Goal: Task Accomplishment & Management: Use online tool/utility

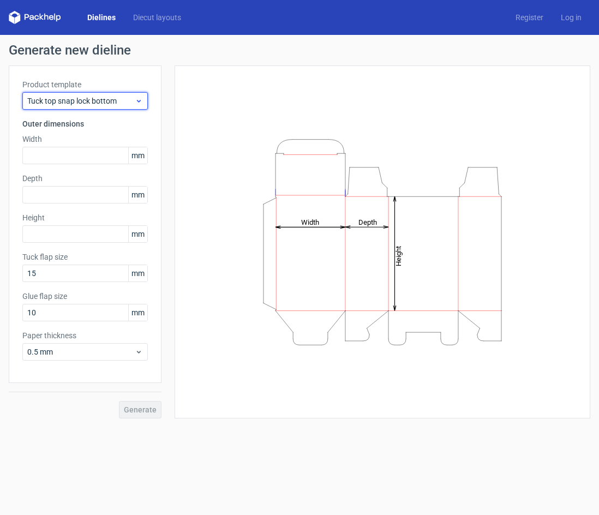
click at [87, 104] on span "Tuck top snap lock bottom" at bounding box center [80, 100] width 107 height 11
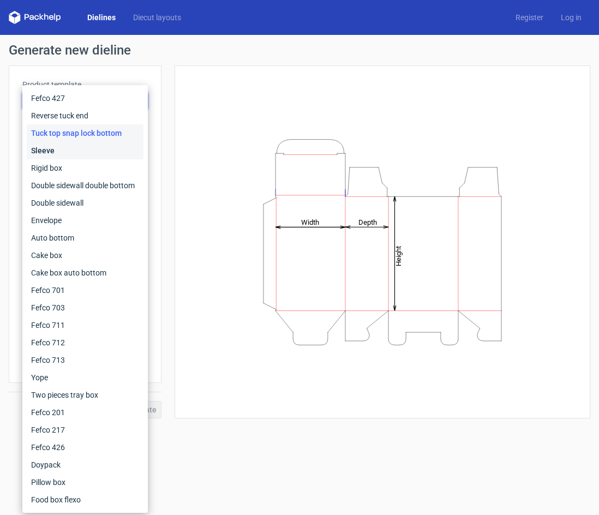
click at [44, 154] on div "Sleeve" at bounding box center [85, 150] width 117 height 17
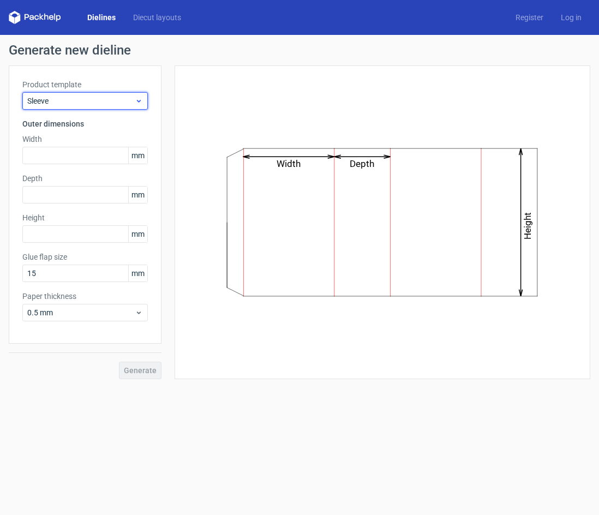
click at [88, 97] on span "Sleeve" at bounding box center [80, 100] width 107 height 11
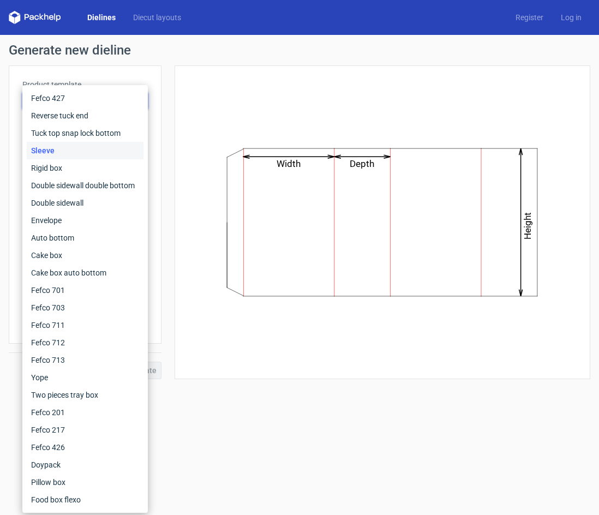
click at [51, 153] on div "Sleeve" at bounding box center [85, 150] width 117 height 17
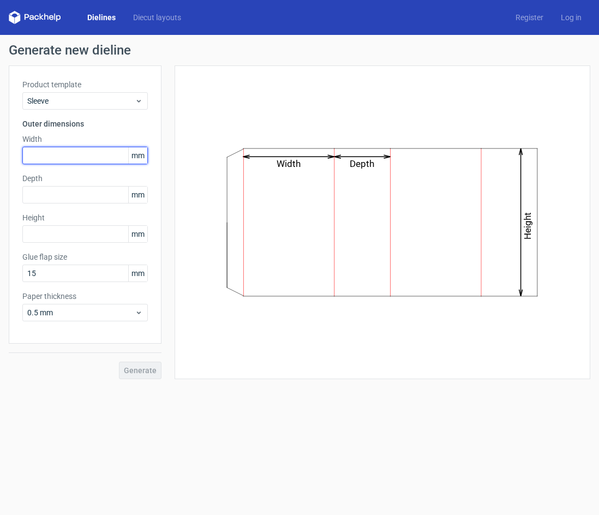
click at [59, 152] on input "text" at bounding box center [84, 155] width 125 height 17
type input "132"
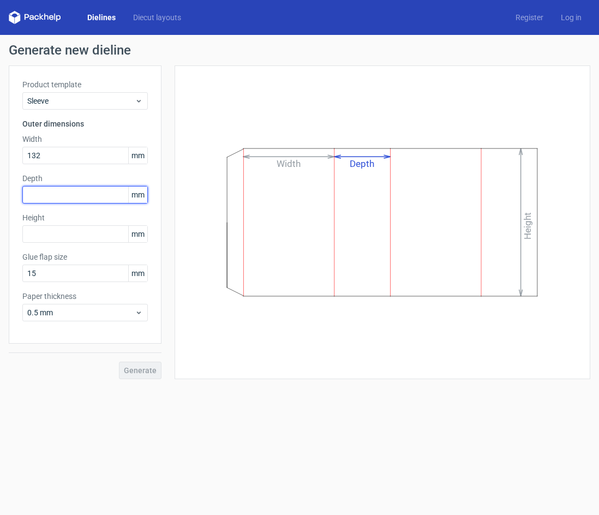
click at [67, 191] on input "text" at bounding box center [84, 194] width 125 height 17
drag, startPoint x: 43, startPoint y: 199, endPoint x: 19, endPoint y: 199, distance: 23.5
click at [21, 199] on div "Product template Sleeve Outer dimensions Width 132 mm Depth 120 mm Height mm Gl…" at bounding box center [85, 204] width 153 height 278
click at [36, 193] on input "120" at bounding box center [84, 194] width 125 height 17
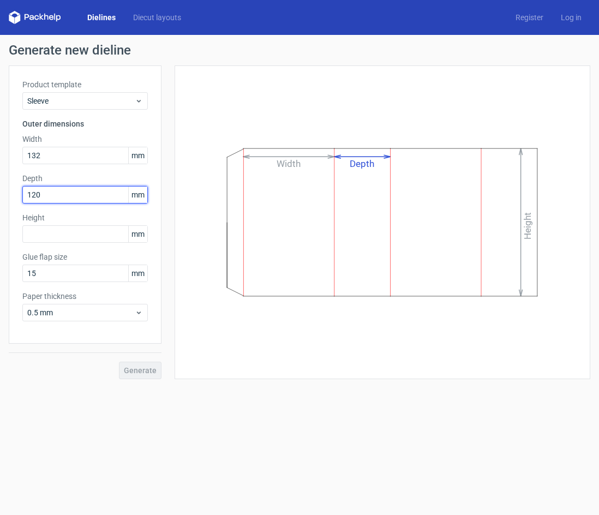
type input "7"
type input "27"
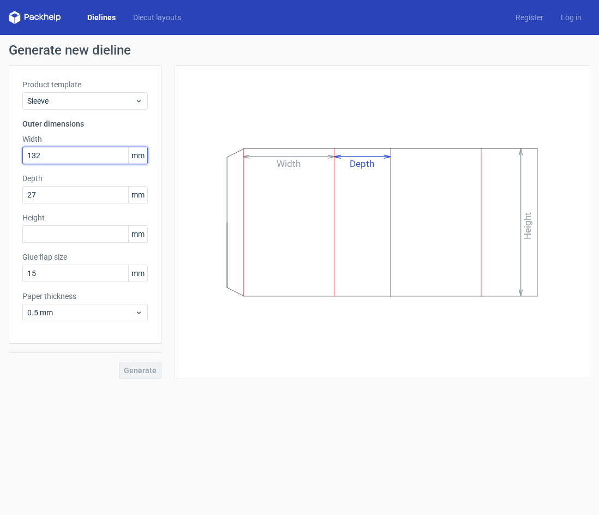
click at [95, 163] on input "132" at bounding box center [84, 155] width 125 height 17
type input "120"
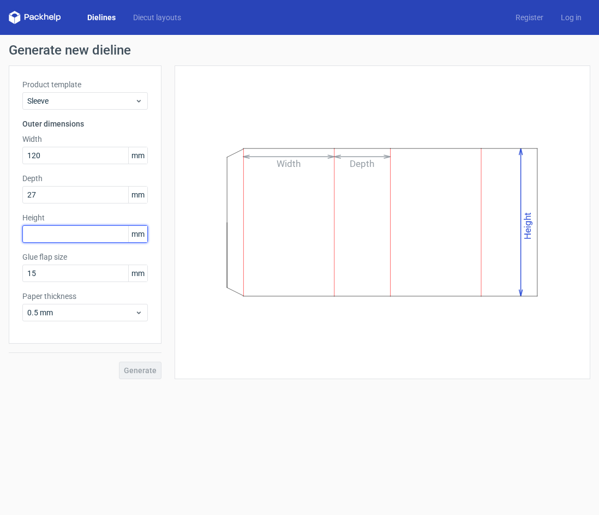
click at [86, 233] on input "text" at bounding box center [84, 233] width 125 height 17
type input "132"
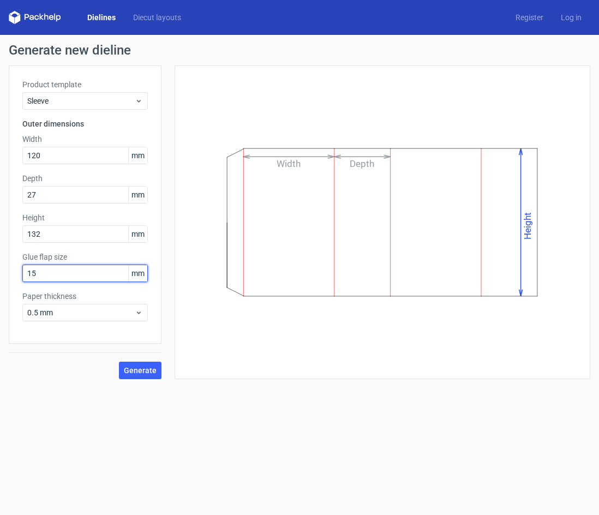
click at [117, 276] on input "15" at bounding box center [84, 273] width 125 height 17
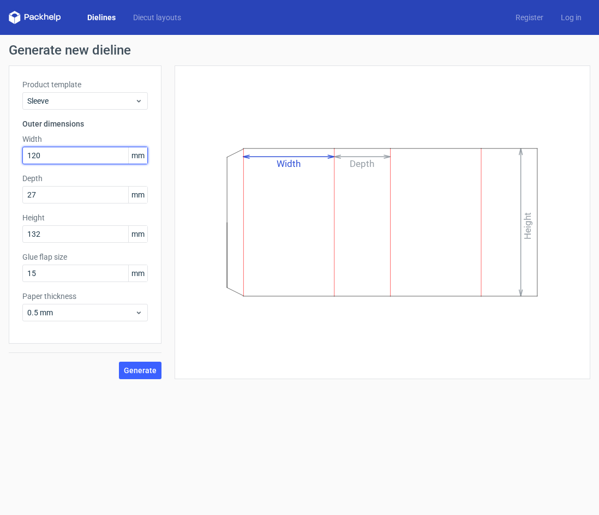
click at [57, 161] on input "120" at bounding box center [84, 155] width 125 height 17
type input "132"
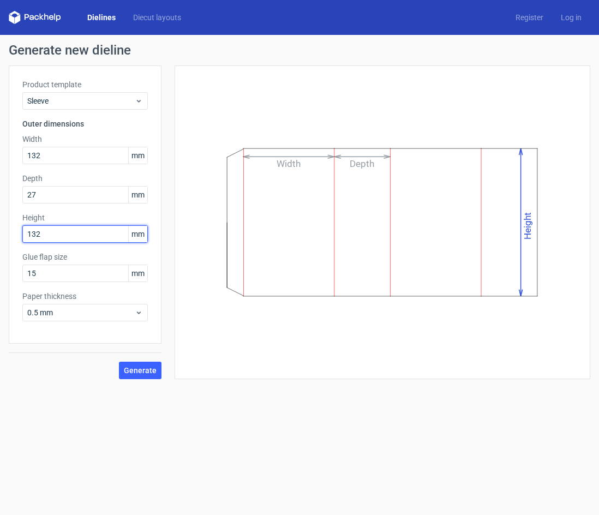
click at [59, 231] on input "132" at bounding box center [84, 233] width 125 height 17
type input "120"
click at [35, 277] on input "15" at bounding box center [84, 273] width 125 height 17
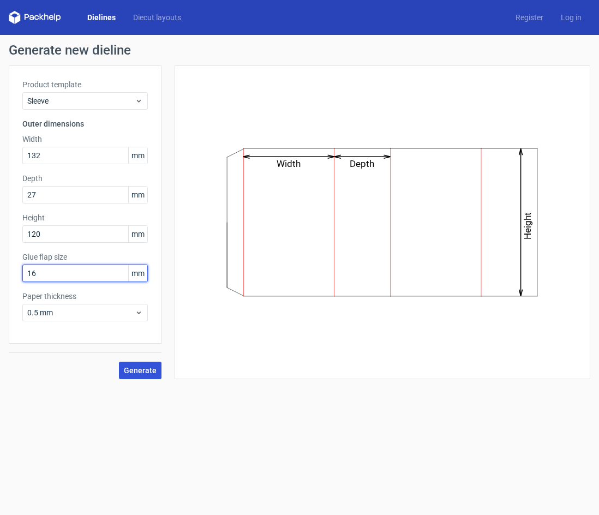
type input "16"
click at [141, 368] on span "Generate" at bounding box center [140, 371] width 33 height 8
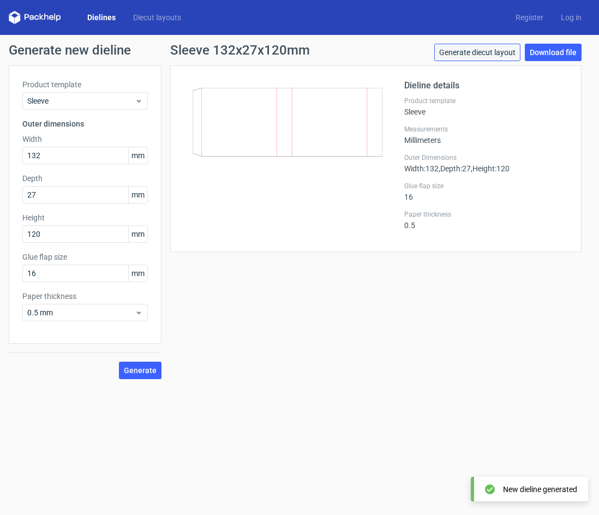
click at [477, 55] on link "Generate diecut layout" at bounding box center [477, 52] width 86 height 17
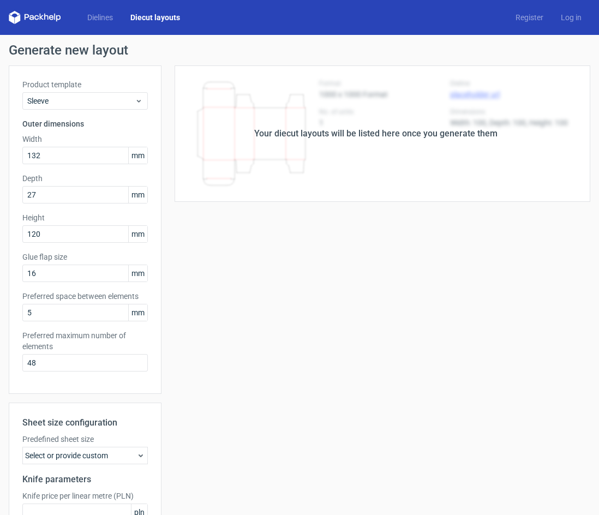
click at [245, 131] on div "Your diecut layouts will be listed here once you generate them" at bounding box center [375, 133] width 429 height 136
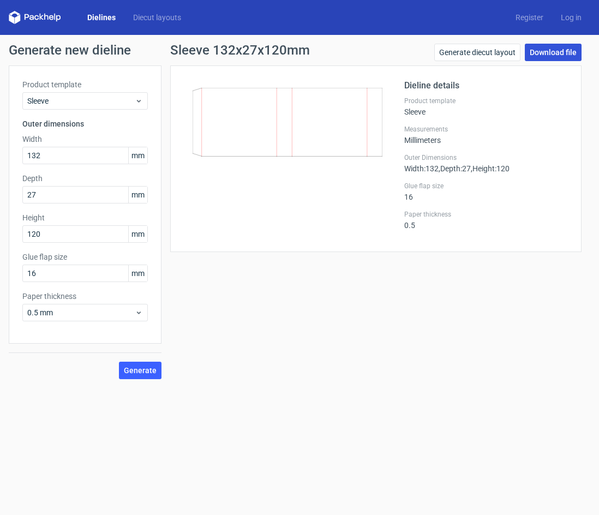
click at [553, 53] on link "Download file" at bounding box center [553, 52] width 57 height 17
